Goal: Information Seeking & Learning: Learn about a topic

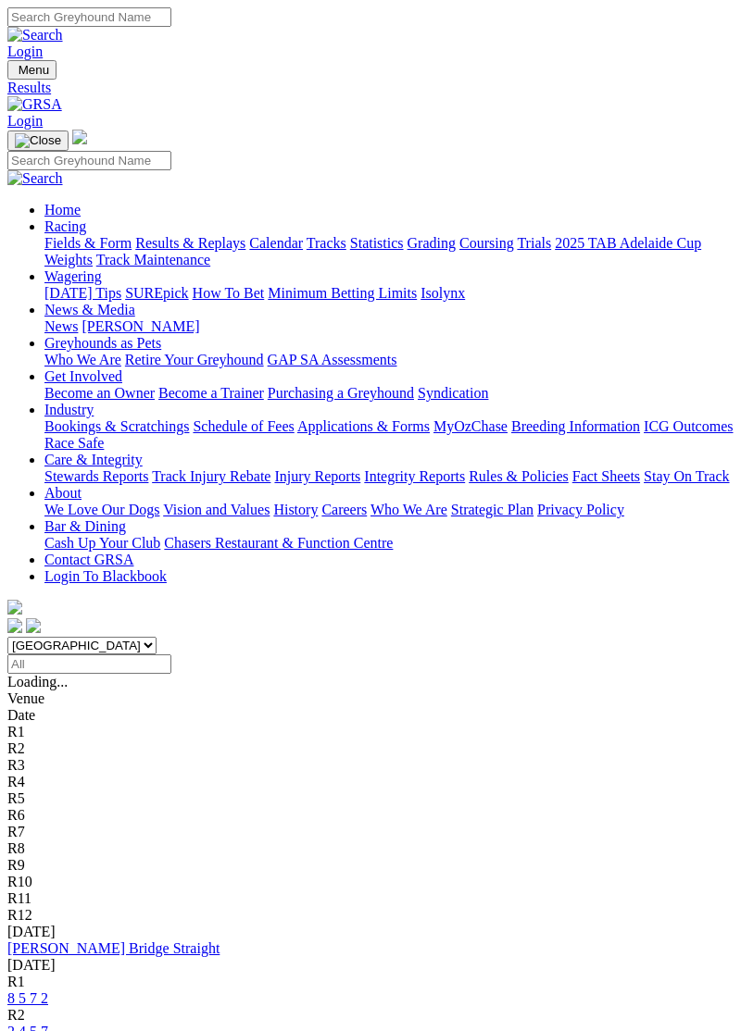
click at [137, 940] on link "[PERSON_NAME] Bridge Straight" at bounding box center [113, 948] width 212 height 16
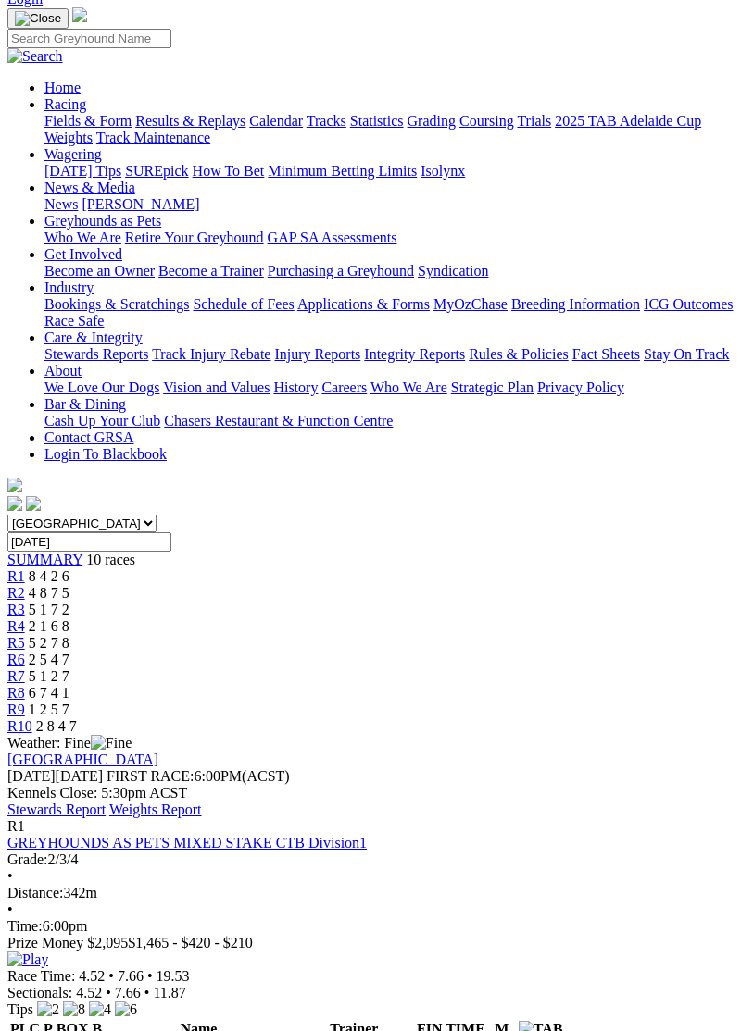
scroll to position [122, 0]
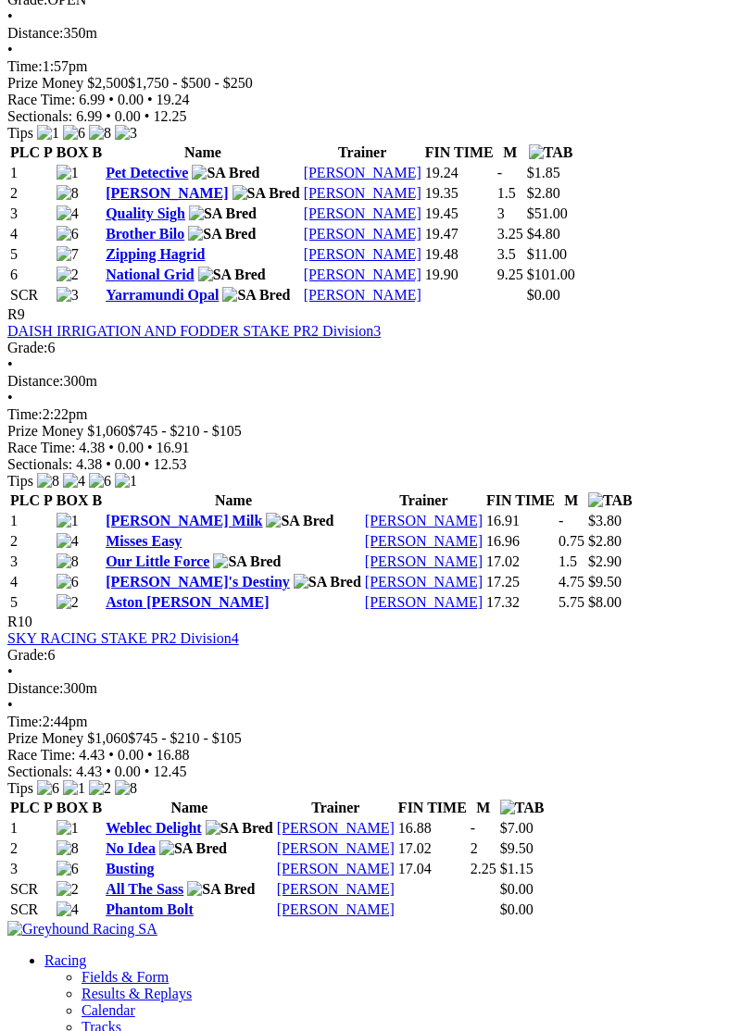
scroll to position [3277, 0]
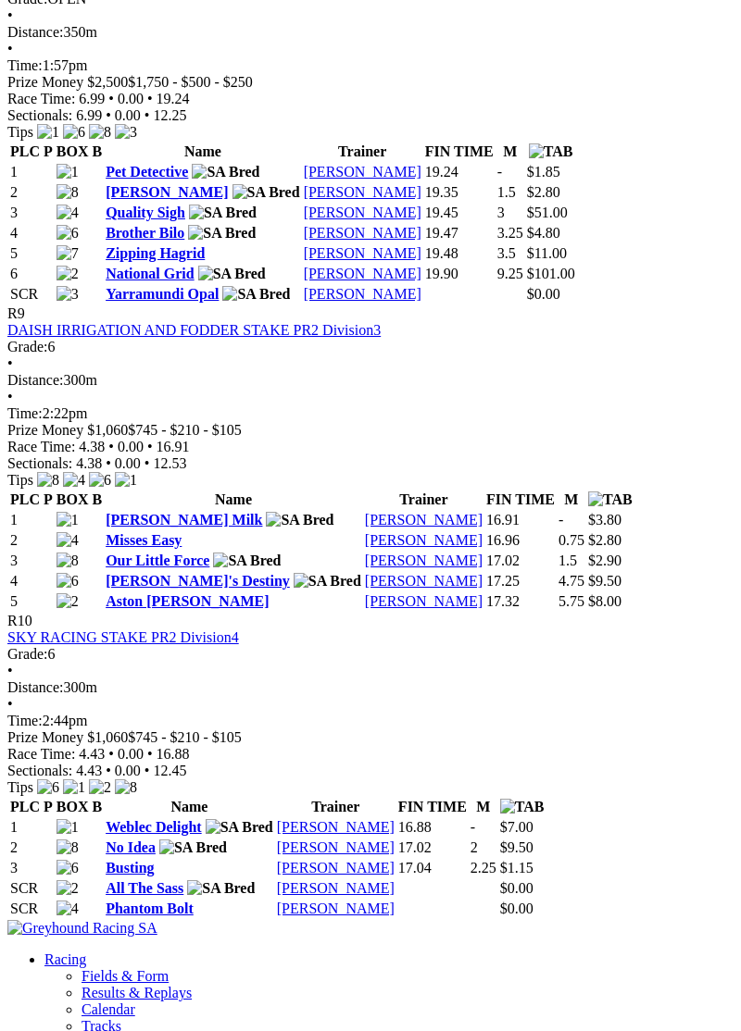
click at [178, 220] on link "Quality Sigh" at bounding box center [146, 213] width 80 height 16
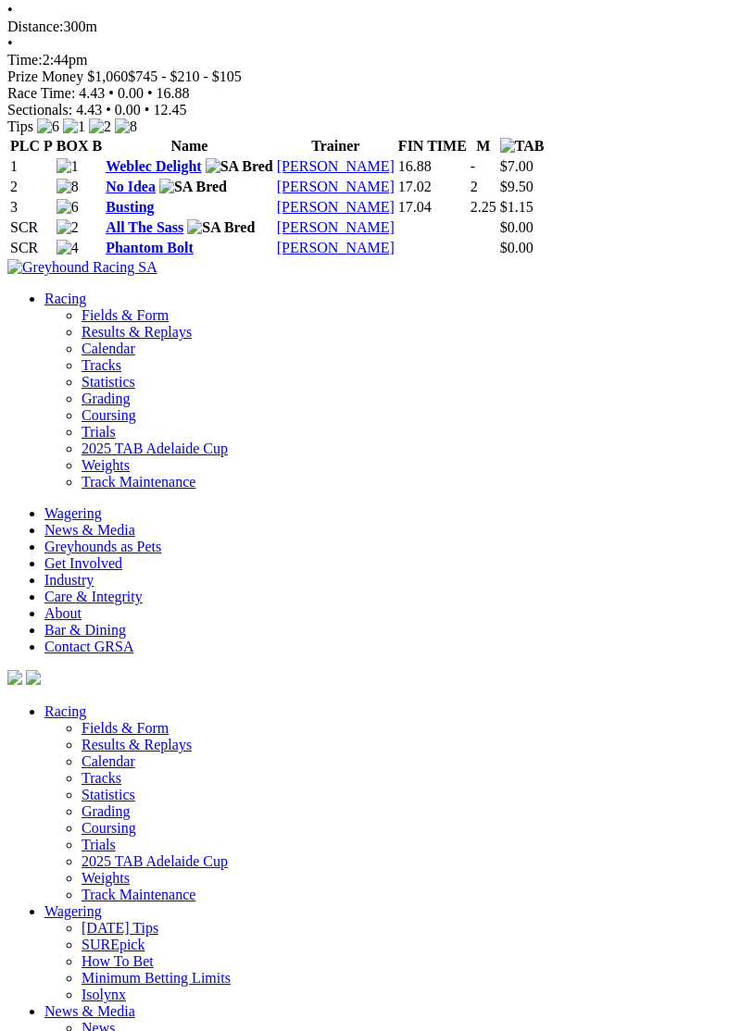
scroll to position [3935, 0]
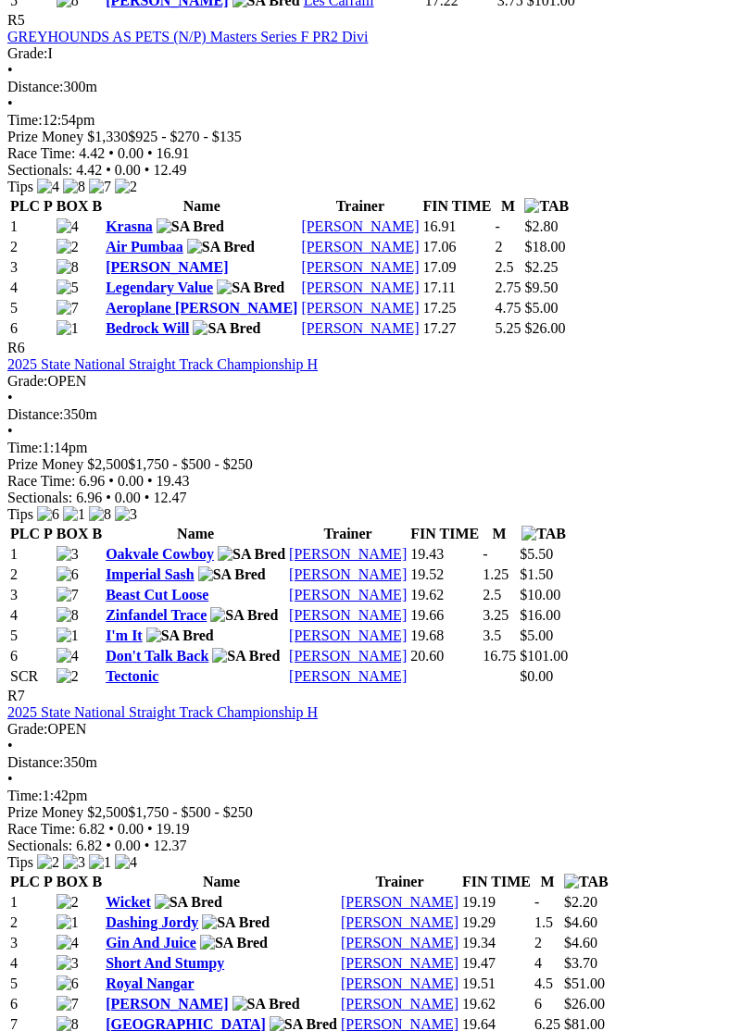
scroll to position [2198, 0]
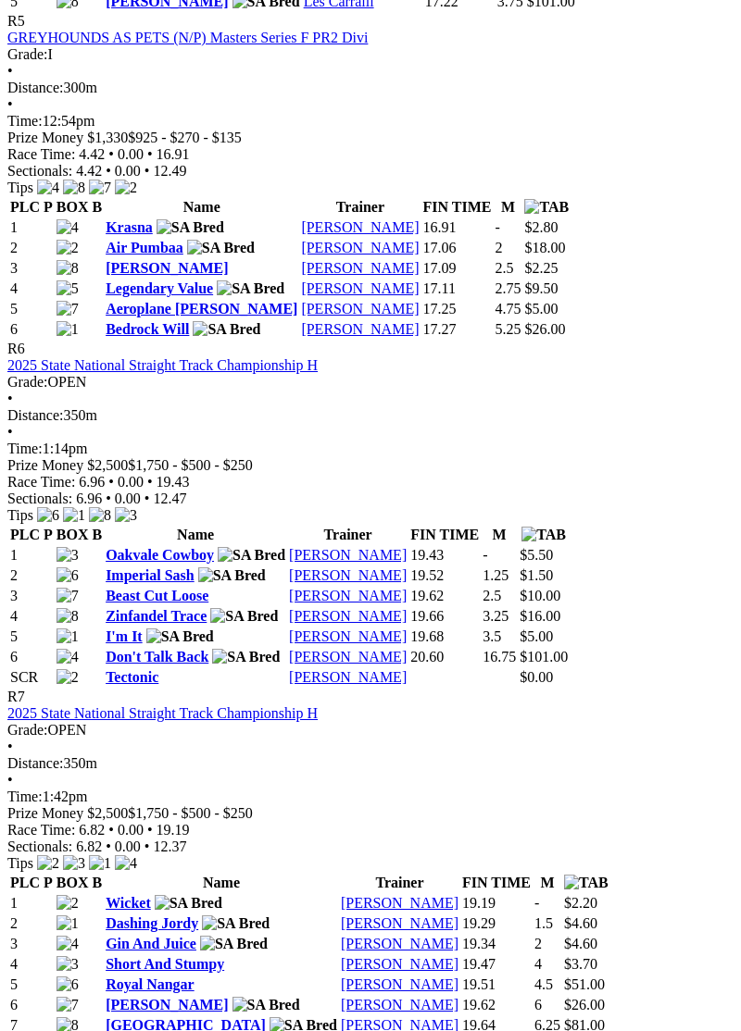
click at [406, 563] on link "[PERSON_NAME]" at bounding box center [348, 555] width 118 height 16
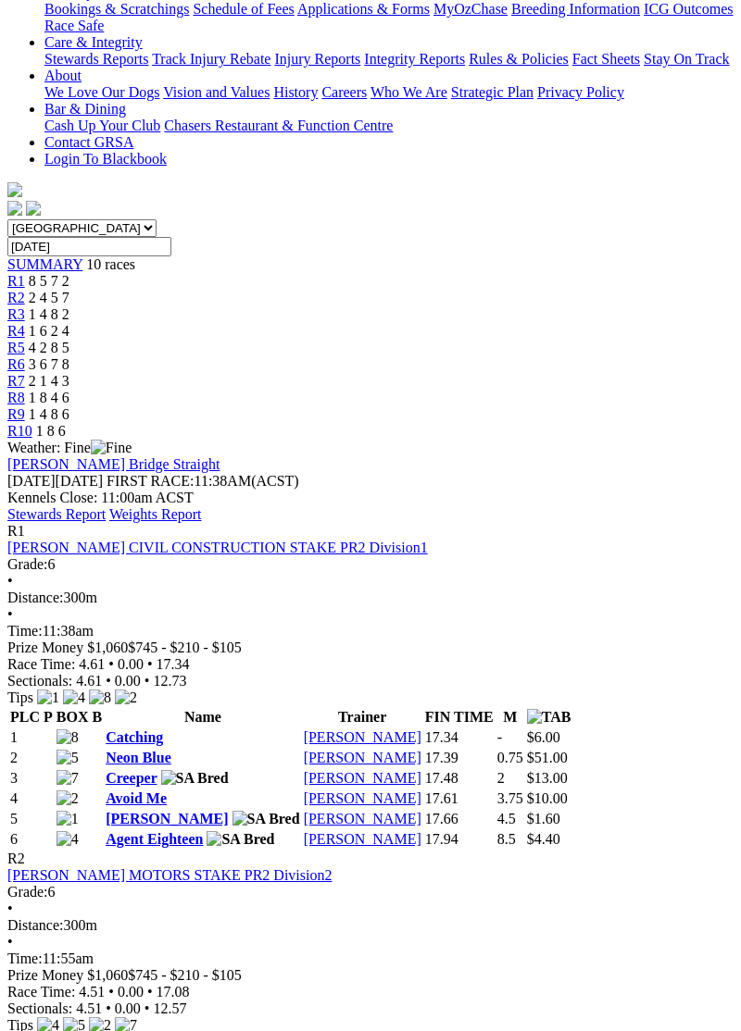
scroll to position [0, 0]
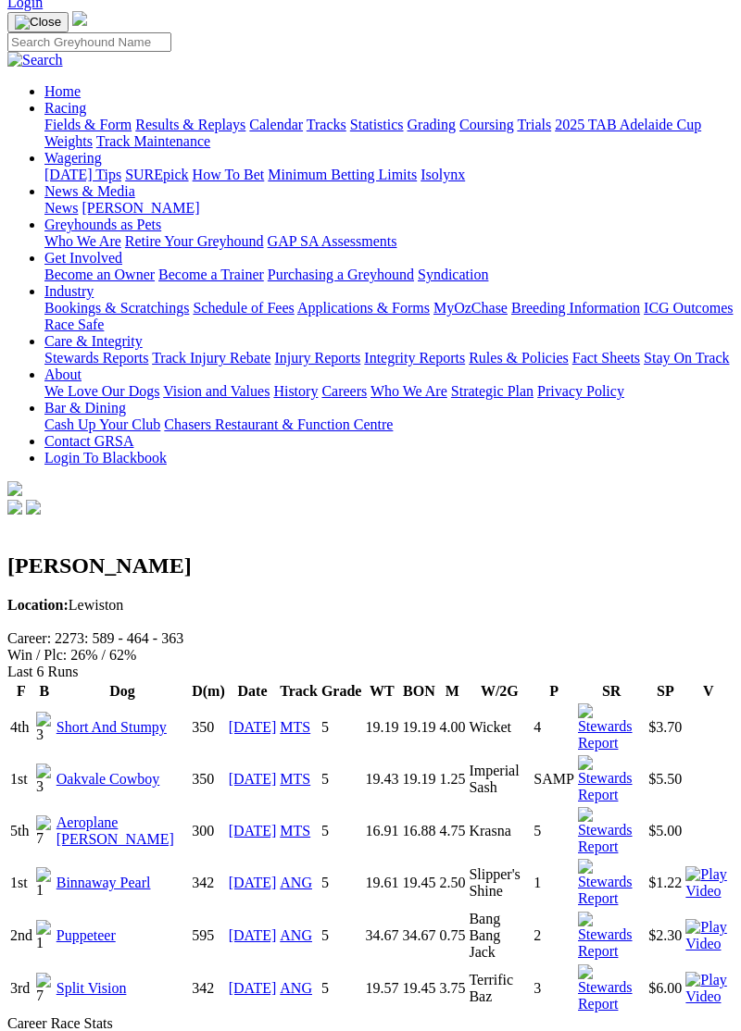
scroll to position [118, 0]
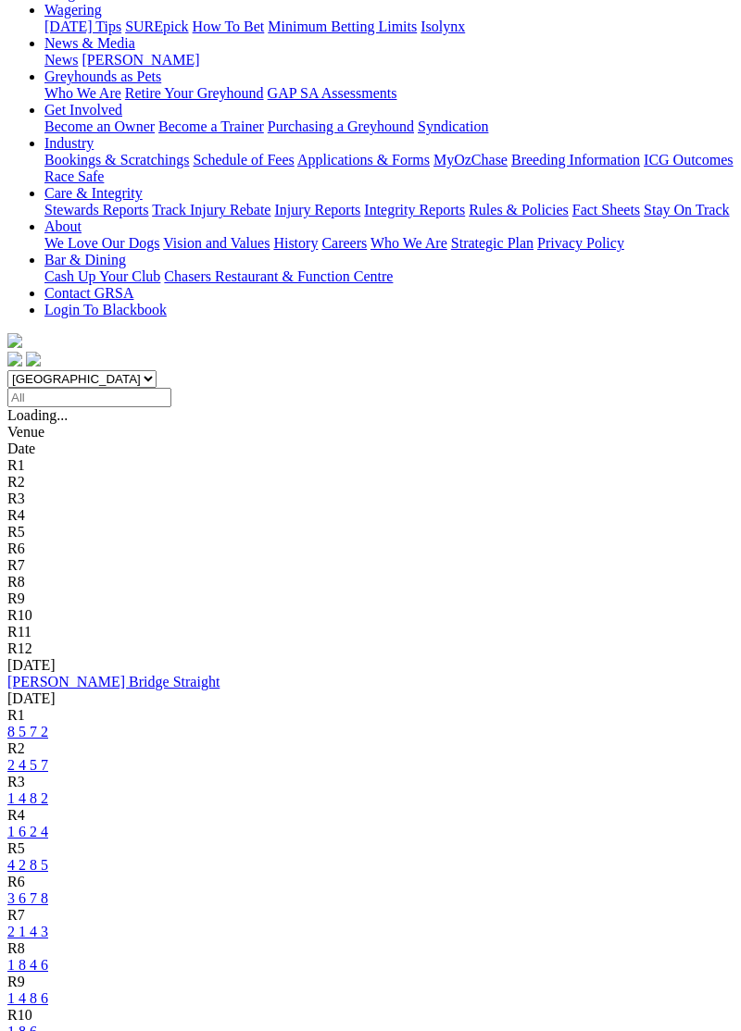
scroll to position [354, 0]
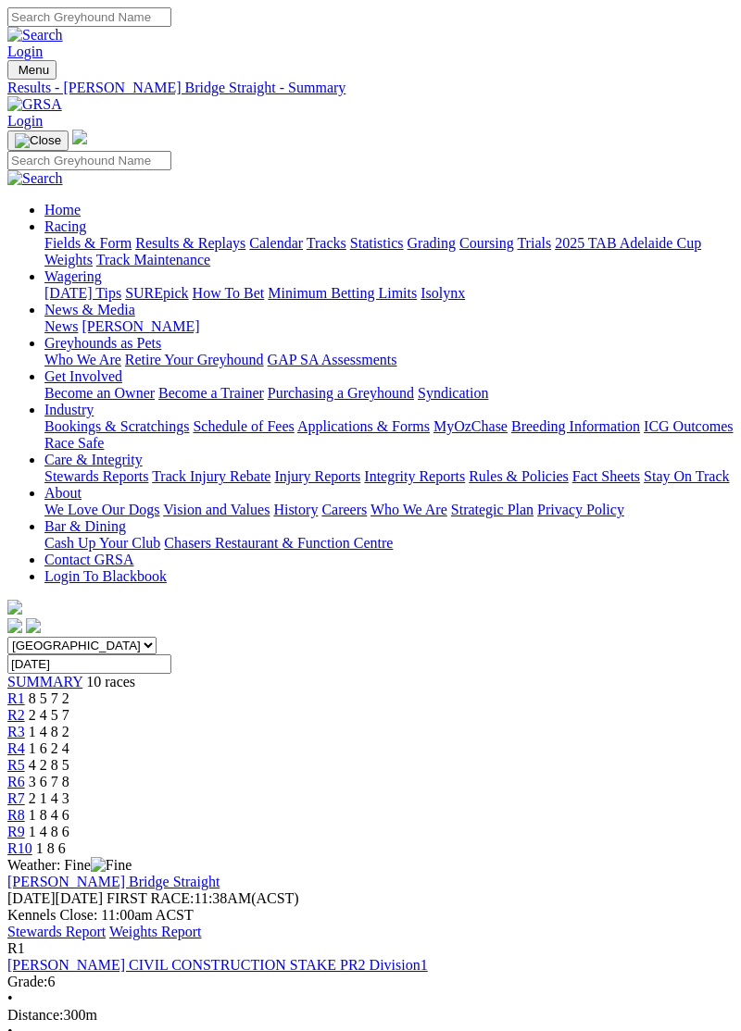
click at [106, 924] on link "Stewards Report" at bounding box center [56, 932] width 98 height 16
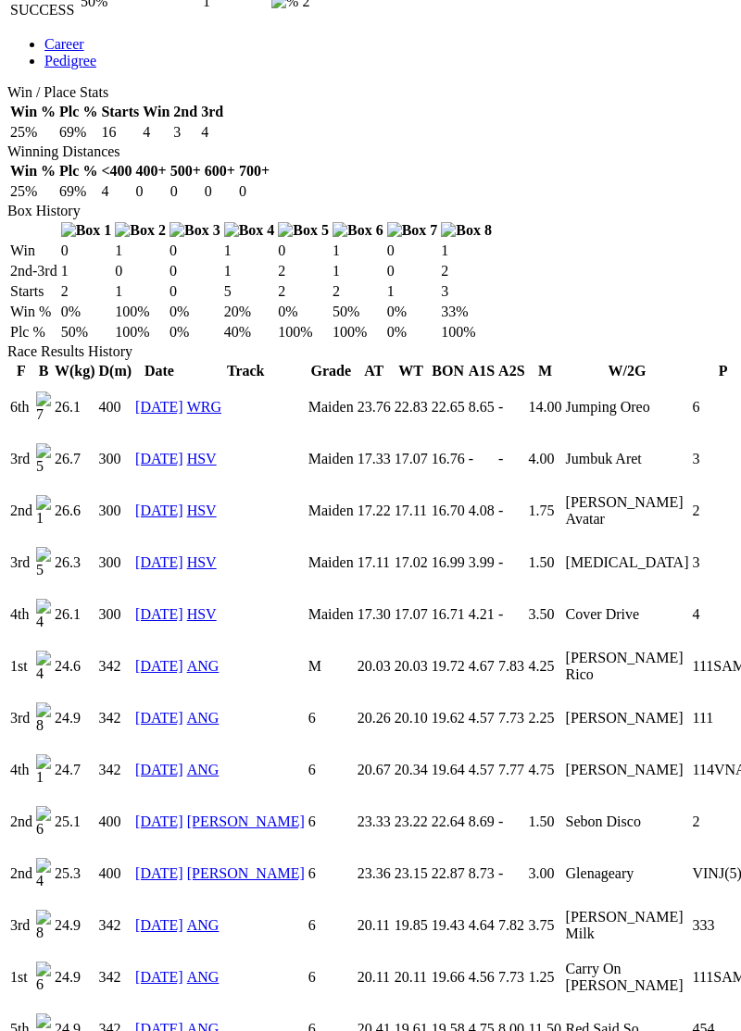
scroll to position [1043, 0]
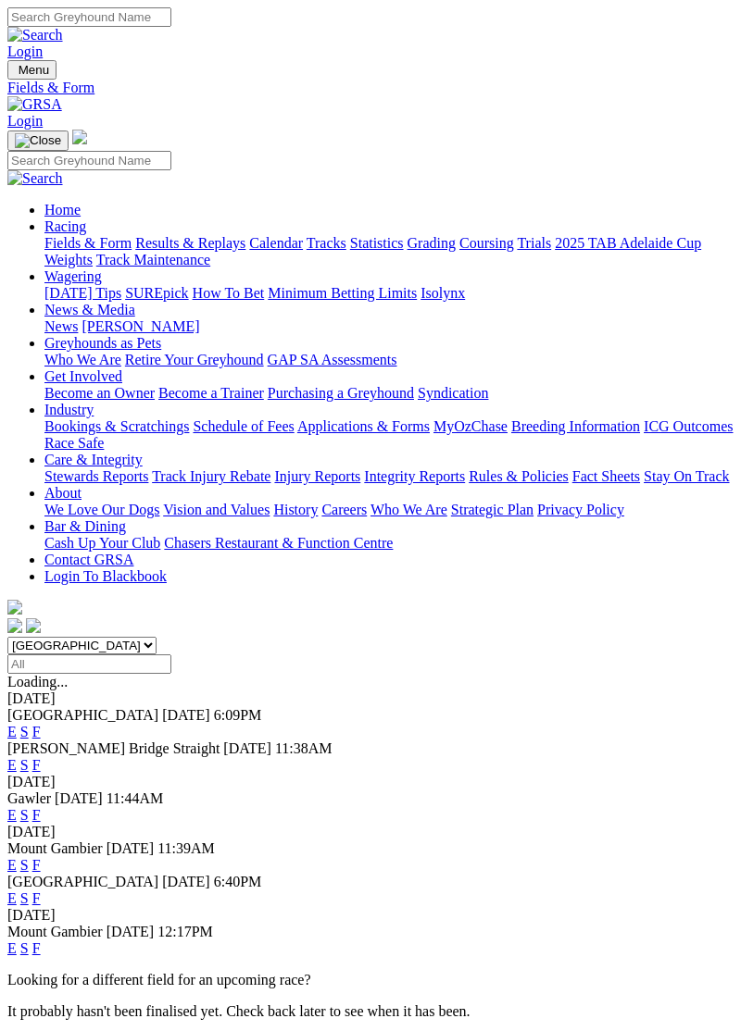
click at [15, 74] on img "Toggle navigation" at bounding box center [15, 74] width 0 height 0
click at [188, 251] on link "Results & Replays" at bounding box center [190, 243] width 110 height 16
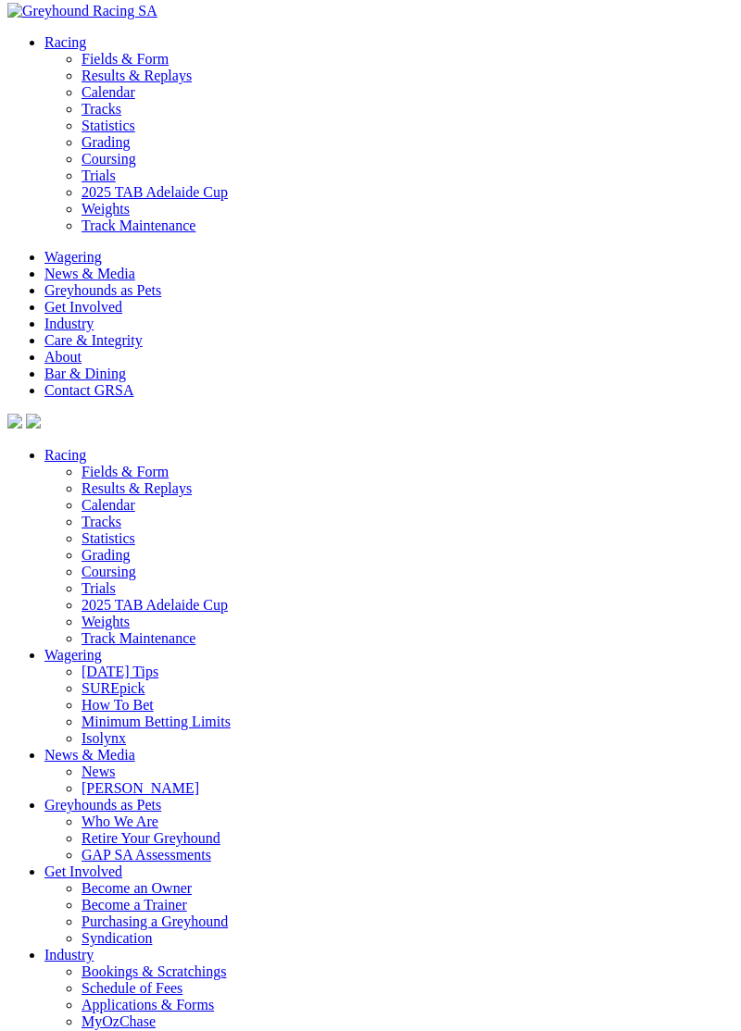
scroll to position [4464, 0]
